Goal: Task Accomplishment & Management: Manage account settings

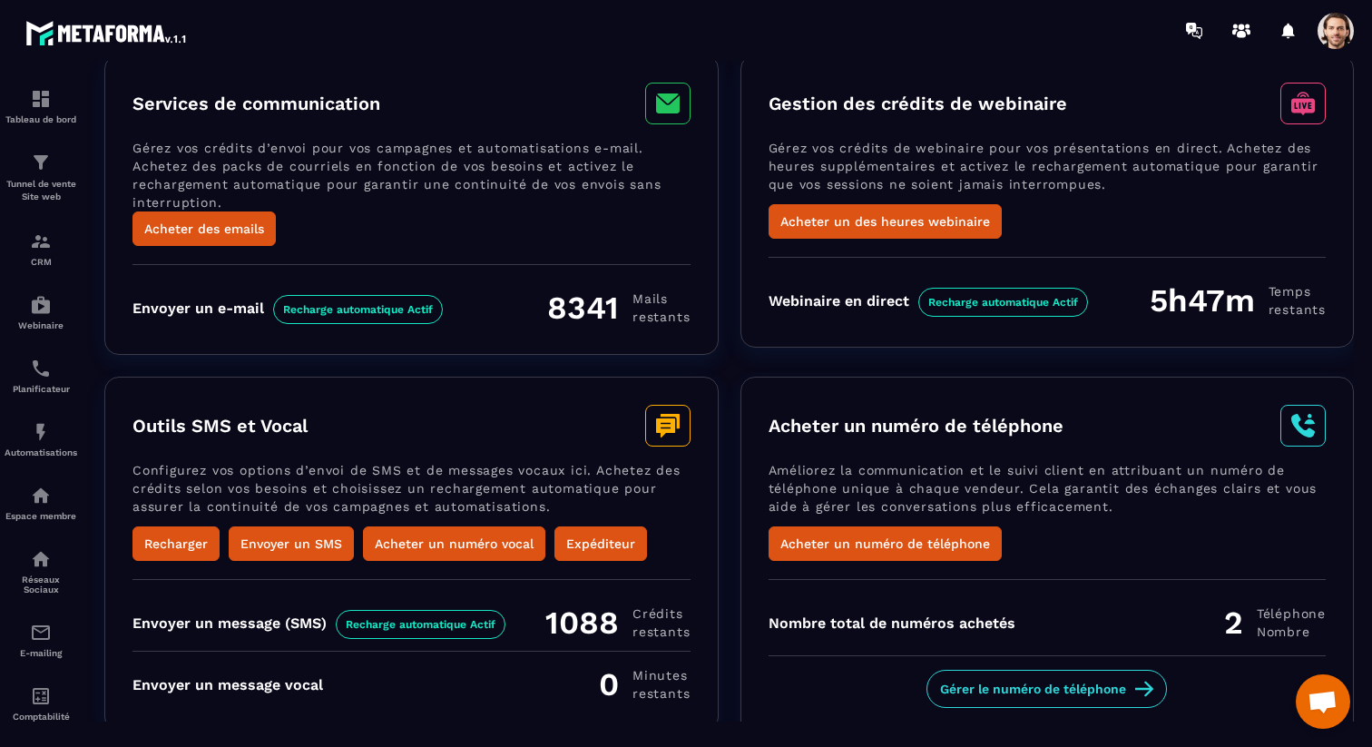
scroll to position [105, 0]
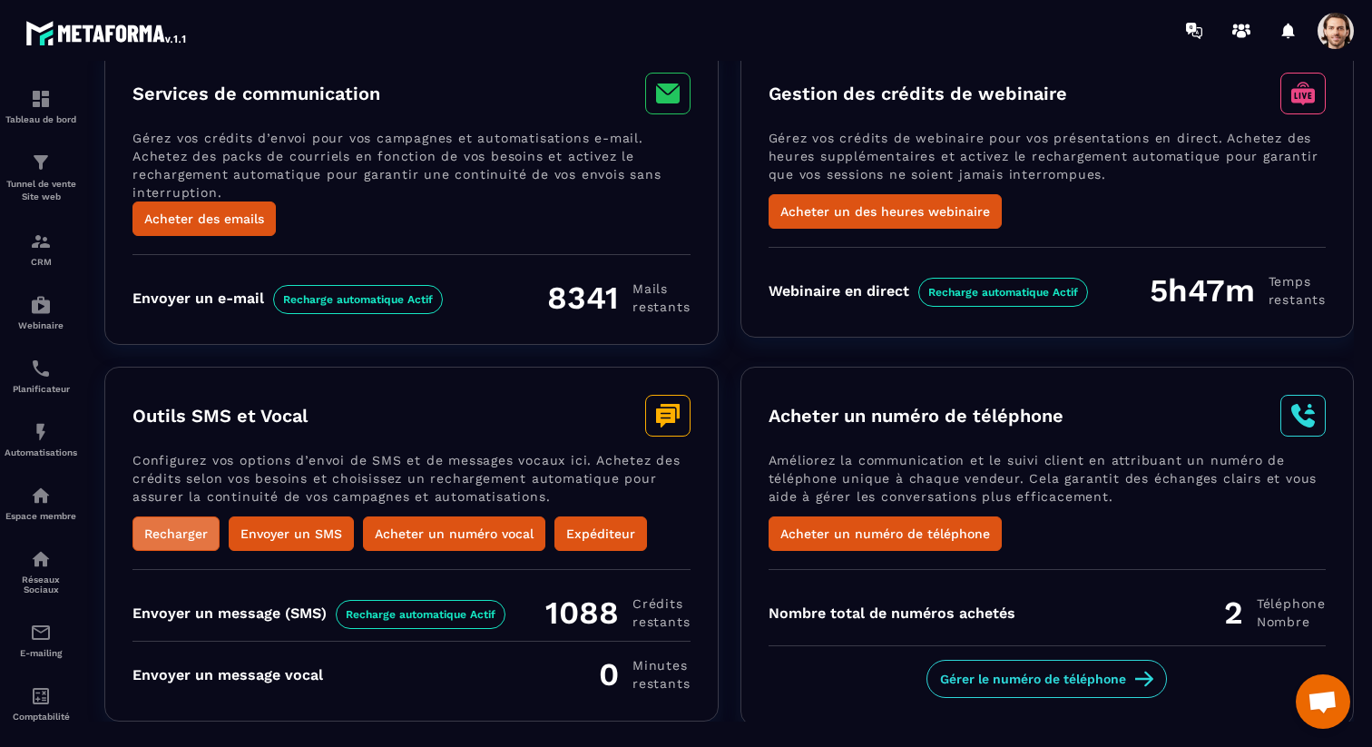
click at [188, 533] on button "Recharger" at bounding box center [175, 533] width 87 height 34
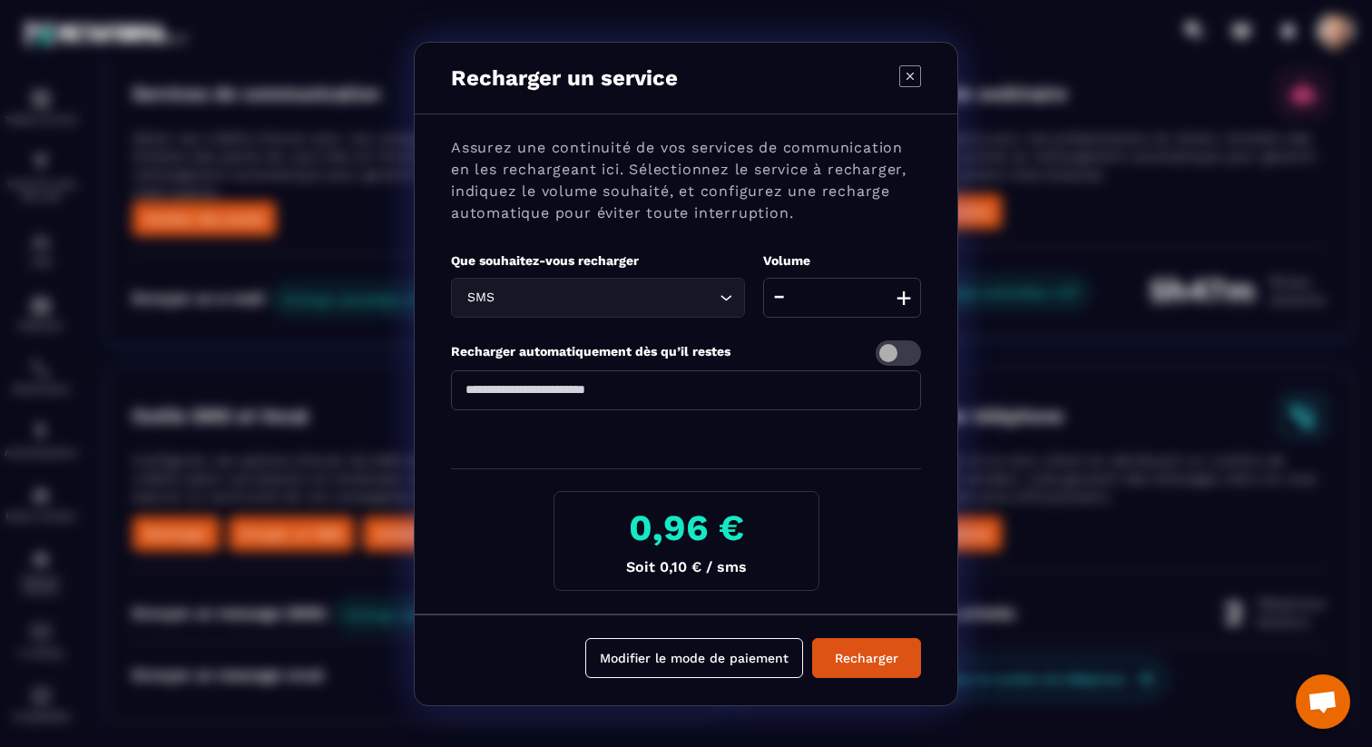
click at [696, 291] on input "Search for option" at bounding box center [606, 298] width 217 height 20
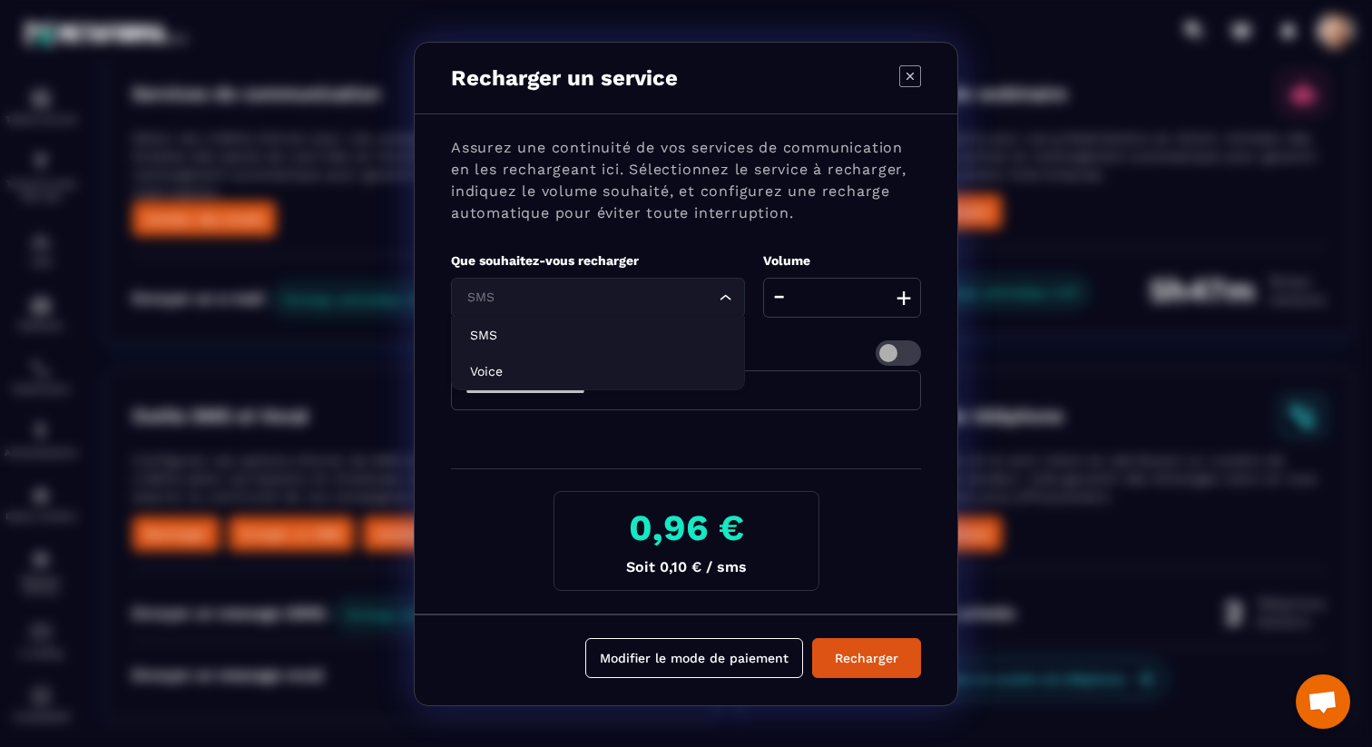
click at [812, 350] on div "Recharger automatiquement dès qu’il restes" at bounding box center [686, 352] width 470 height 25
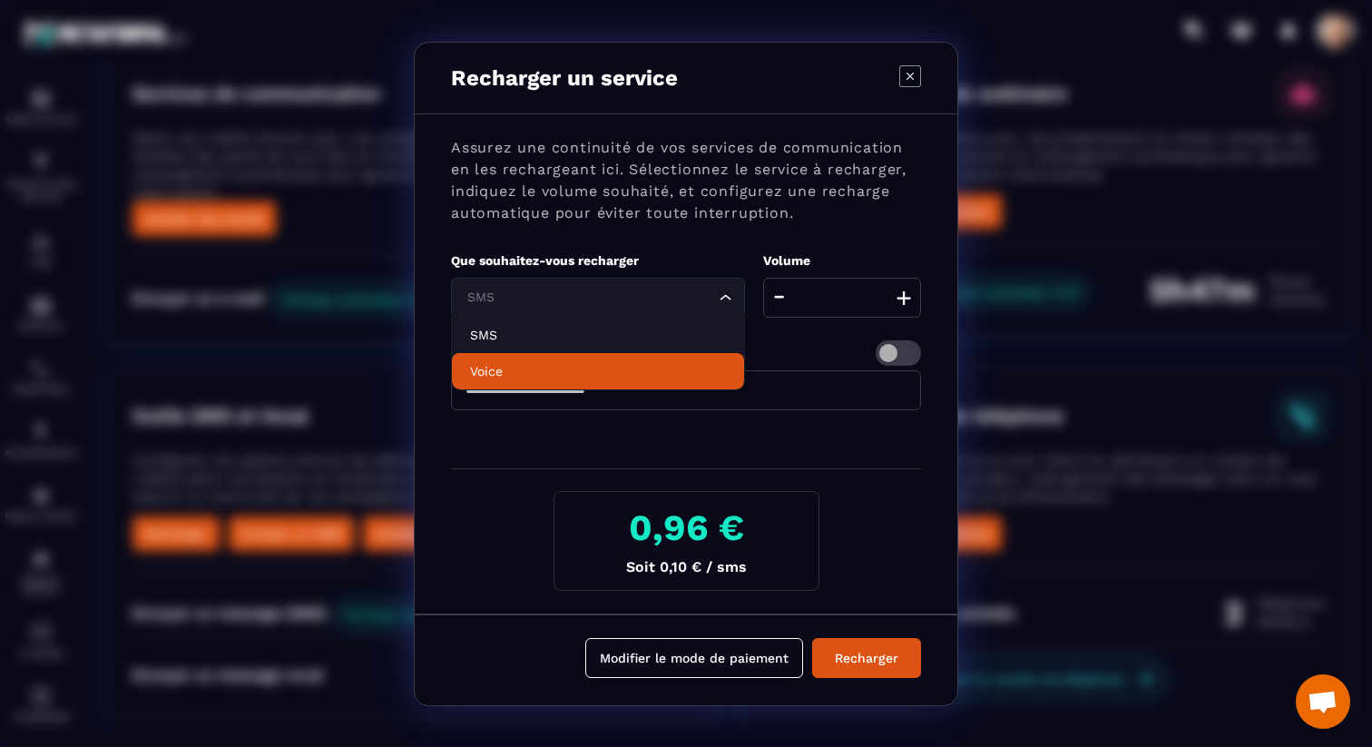
click at [743, 367] on li "Voice" at bounding box center [598, 371] width 292 height 36
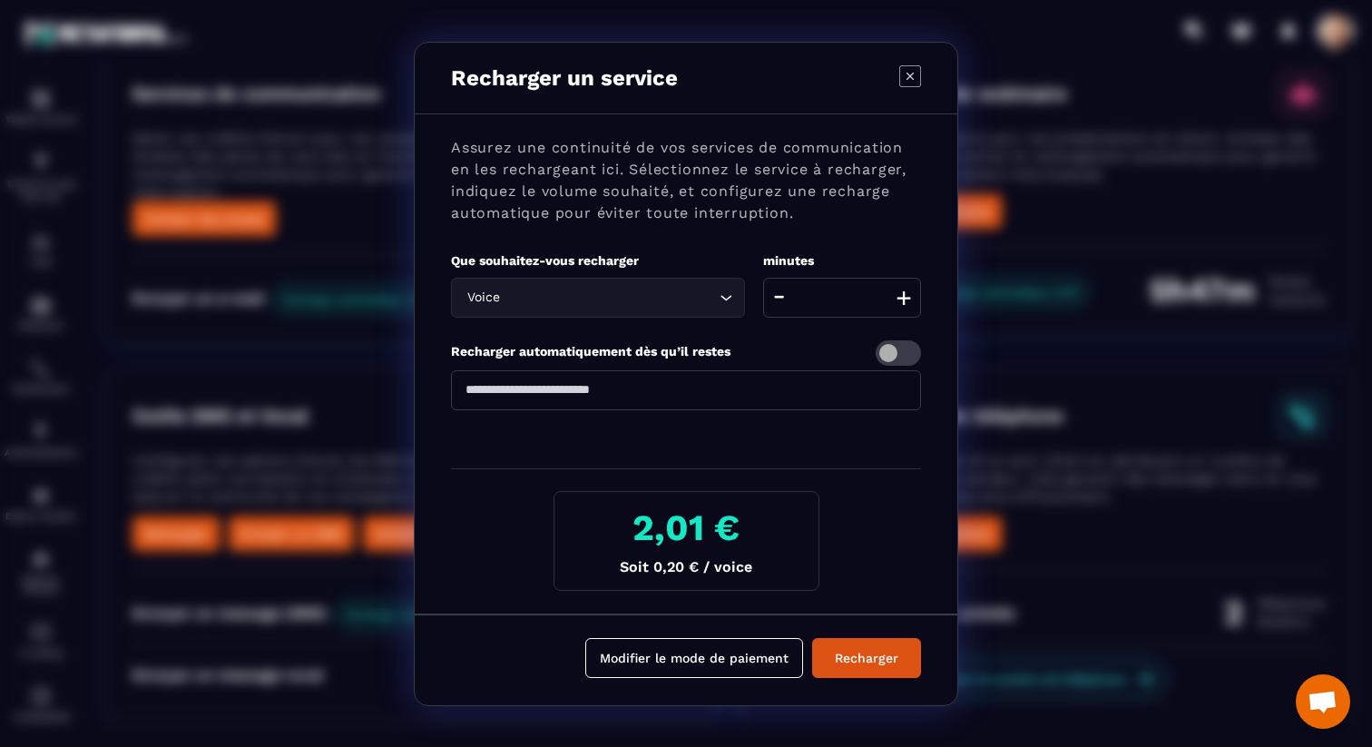
click at [885, 298] on input "**" at bounding box center [842, 298] width 158 height 40
type input "*"
click at [816, 345] on div "Recharger automatiquement dès qu’il restes" at bounding box center [686, 352] width 470 height 25
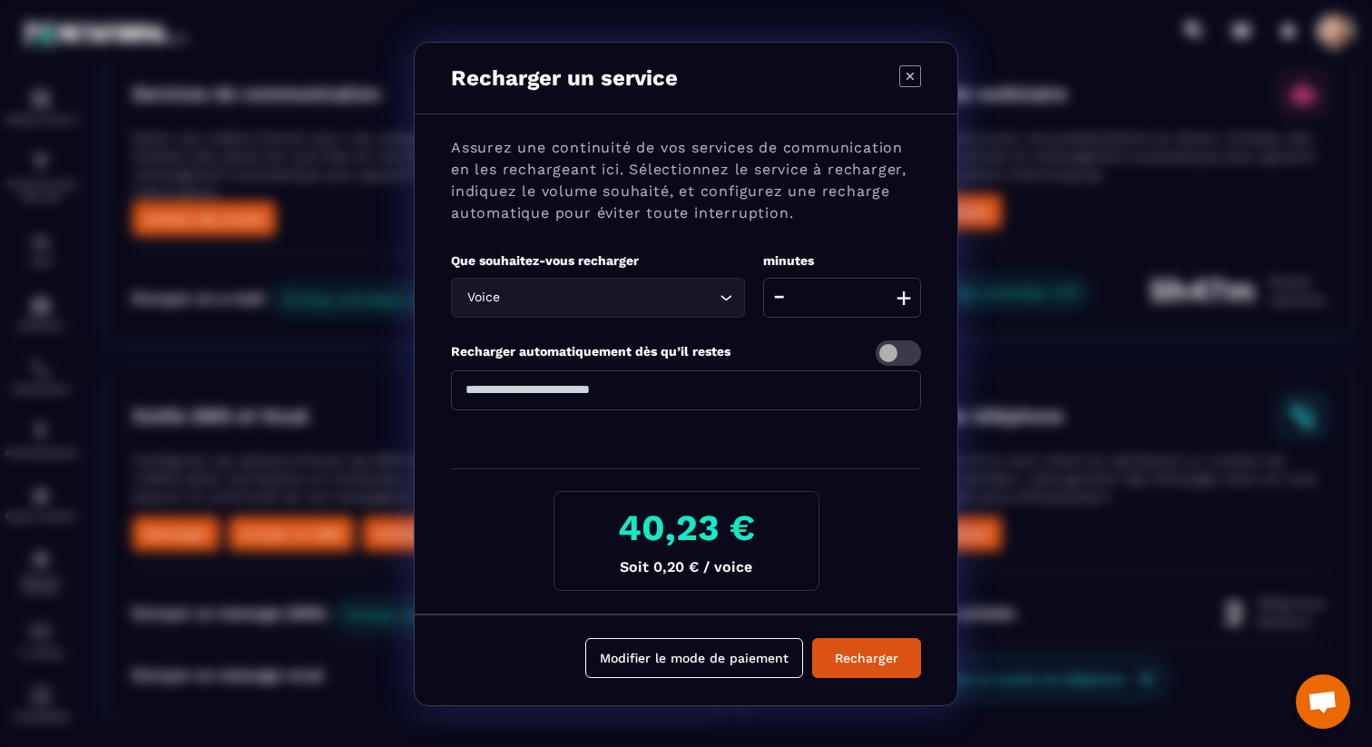
click at [869, 302] on input "***" at bounding box center [842, 298] width 158 height 40
type input "*"
click at [821, 338] on div "Assurez une continuité de vos services de communication en les rechargeant ici.…" at bounding box center [686, 364] width 543 height 500
click at [909, 74] on icon "Modal window" at bounding box center [910, 76] width 22 height 22
type input "**"
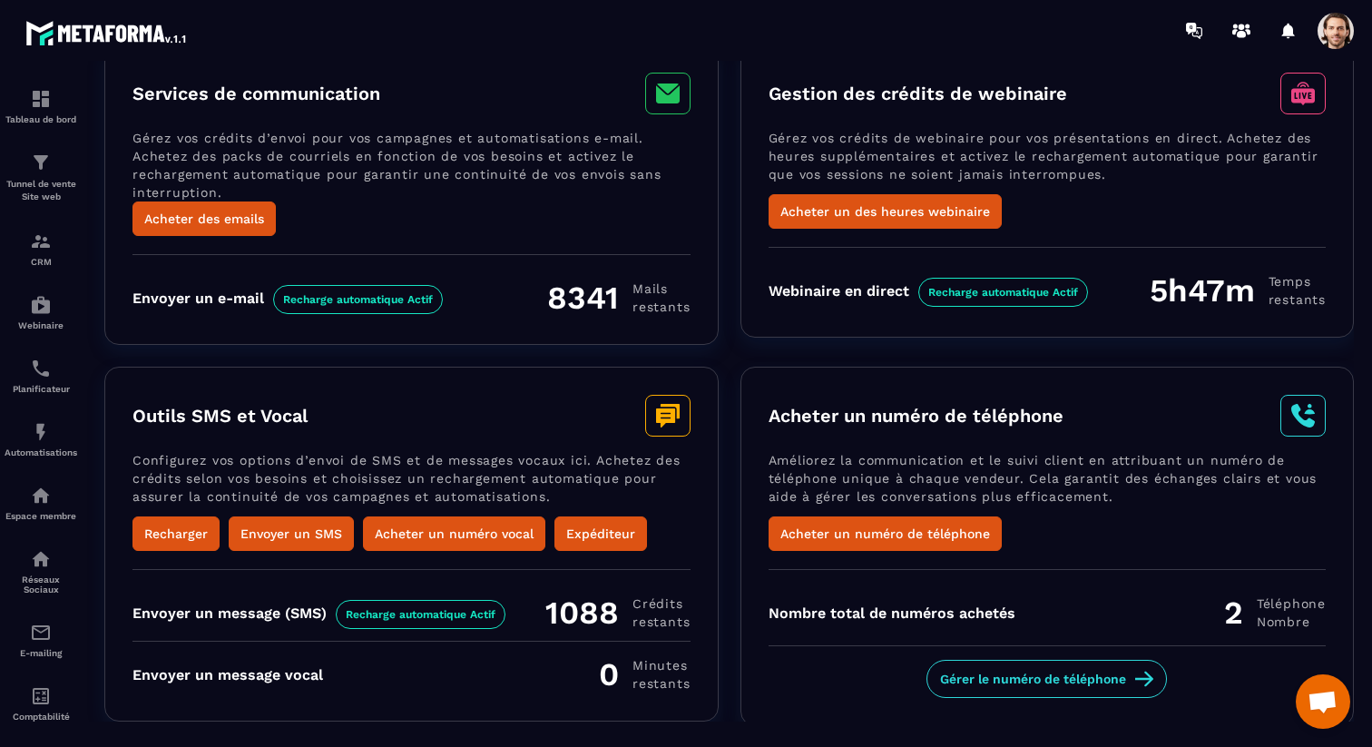
click at [1350, 32] on span at bounding box center [1336, 31] width 36 height 36
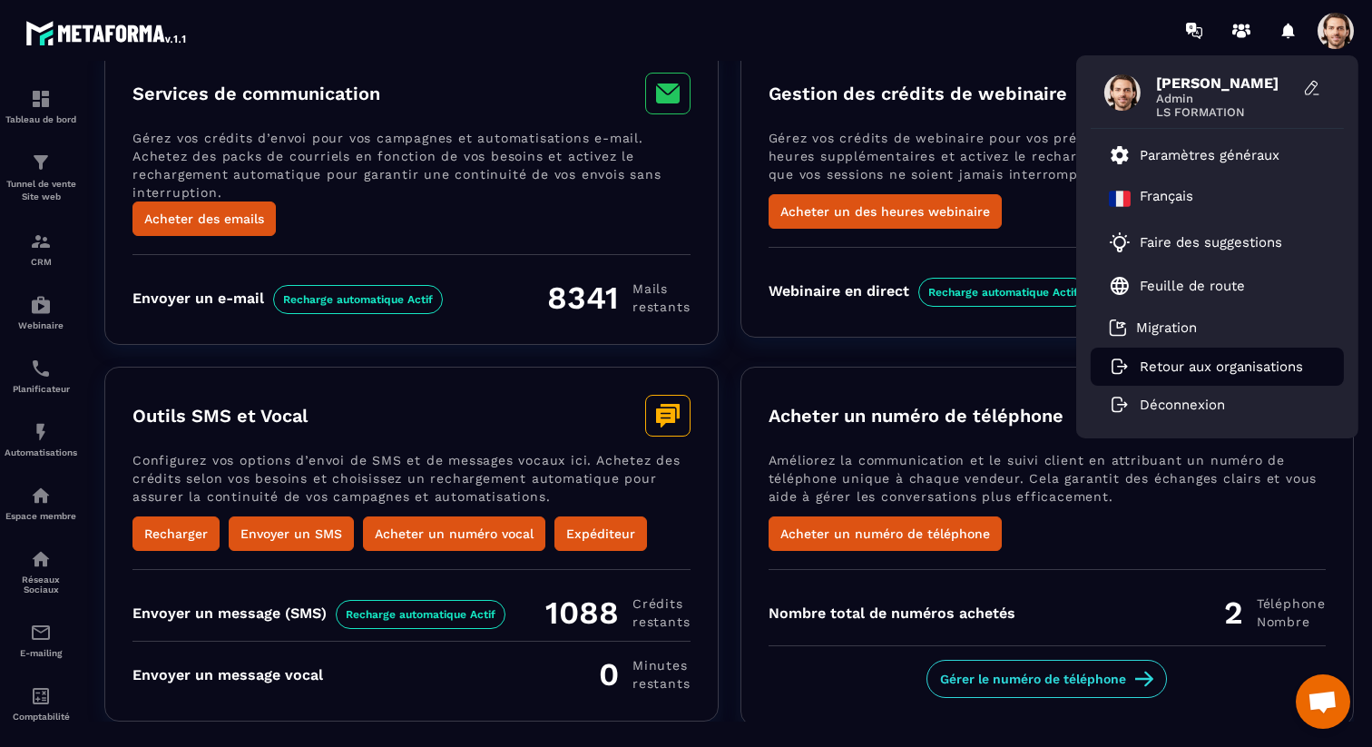
click at [1190, 365] on p "Retour aux organisations" at bounding box center [1221, 366] width 163 height 16
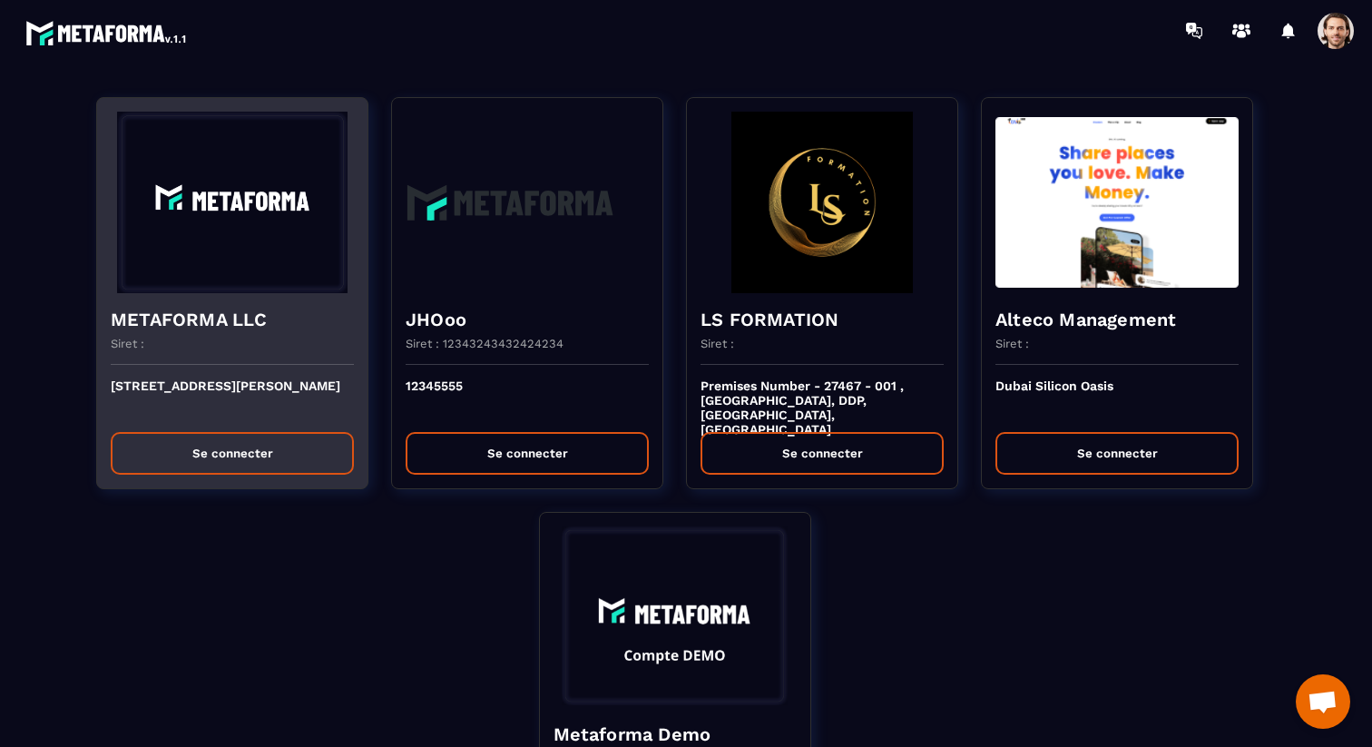
click at [229, 239] on img at bounding box center [232, 202] width 243 height 181
